Goal: Information Seeking & Learning: Compare options

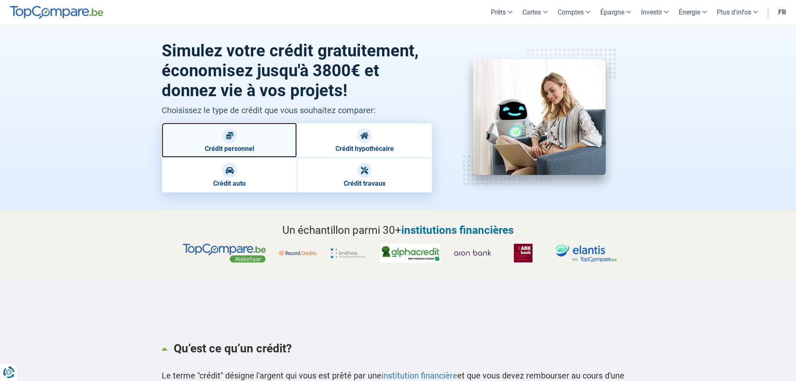
click at [230, 138] on img at bounding box center [230, 135] width 8 height 8
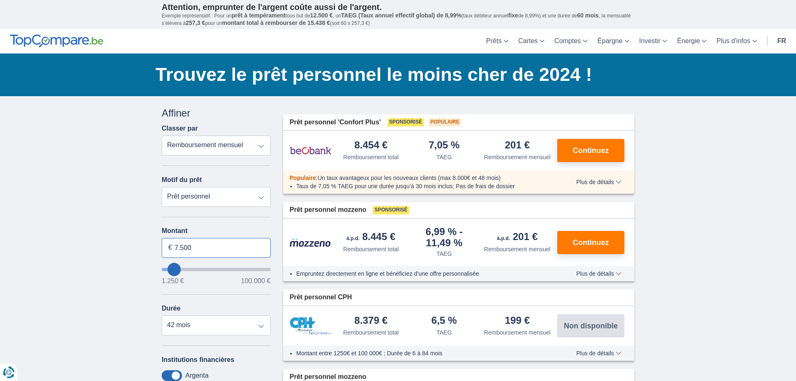
drag, startPoint x: 175, startPoint y: 249, endPoint x: 235, endPoint y: 242, distance: 60.5
click at [226, 248] on input "7.500" at bounding box center [216, 248] width 109 height 20
type input "5"
type input "1"
type input "40.000"
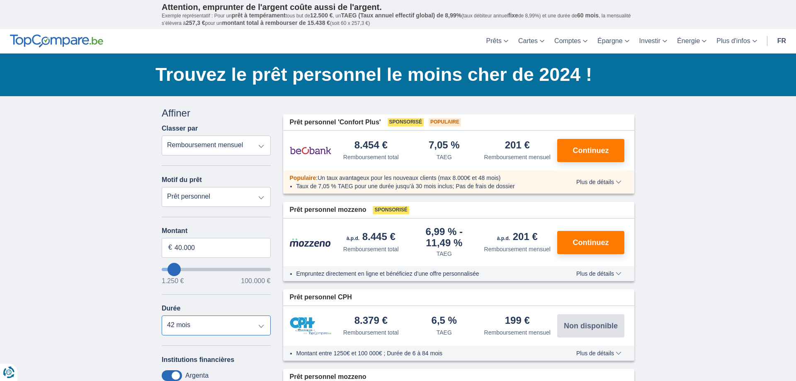
type input "40250"
click at [162, 315] on select "12 mois 18 mois 24 mois 30 mois 36 mois 42 mois" at bounding box center [216, 325] width 109 height 20
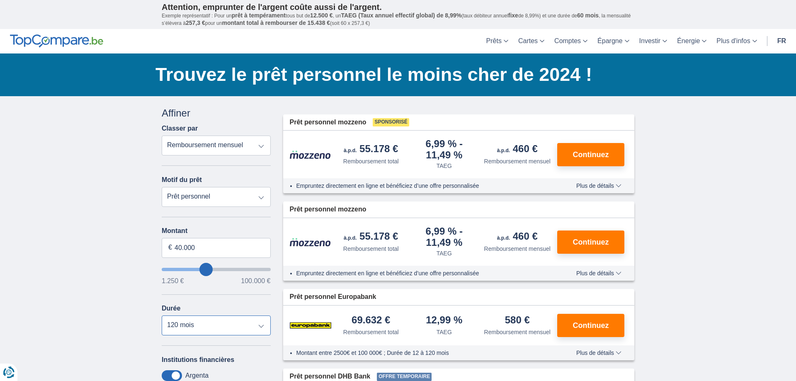
select select "12"
click option "12 mois" at bounding box center [0, 0] width 0 height 0
